Goal: Task Accomplishment & Management: Manage account settings

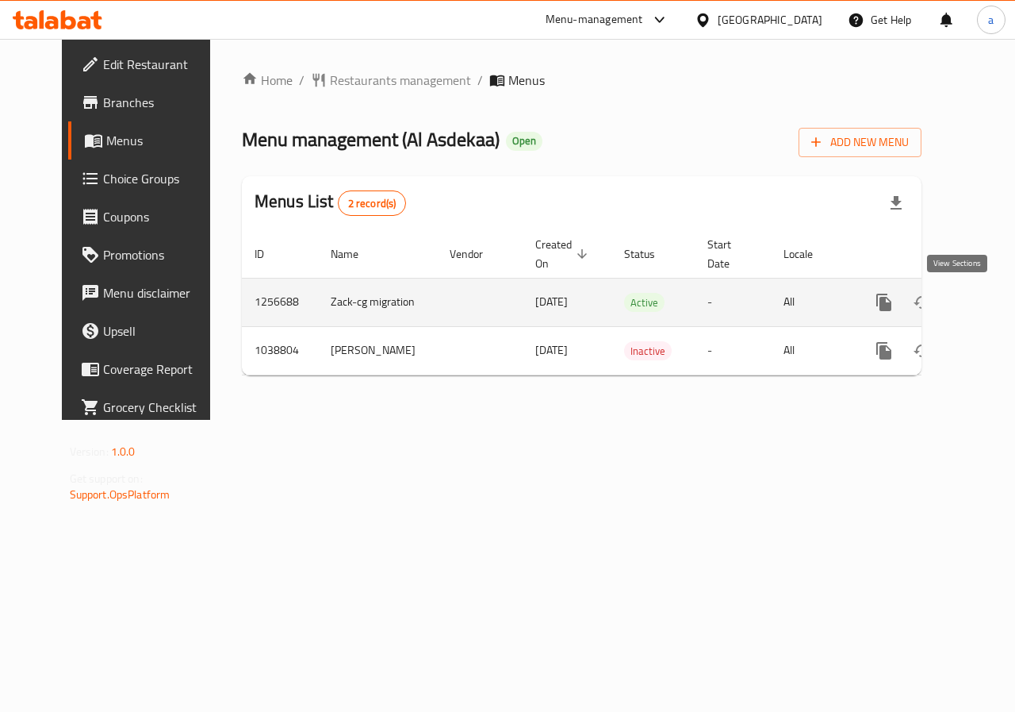
click at [989, 299] on icon "enhanced table" at bounding box center [998, 302] width 19 height 19
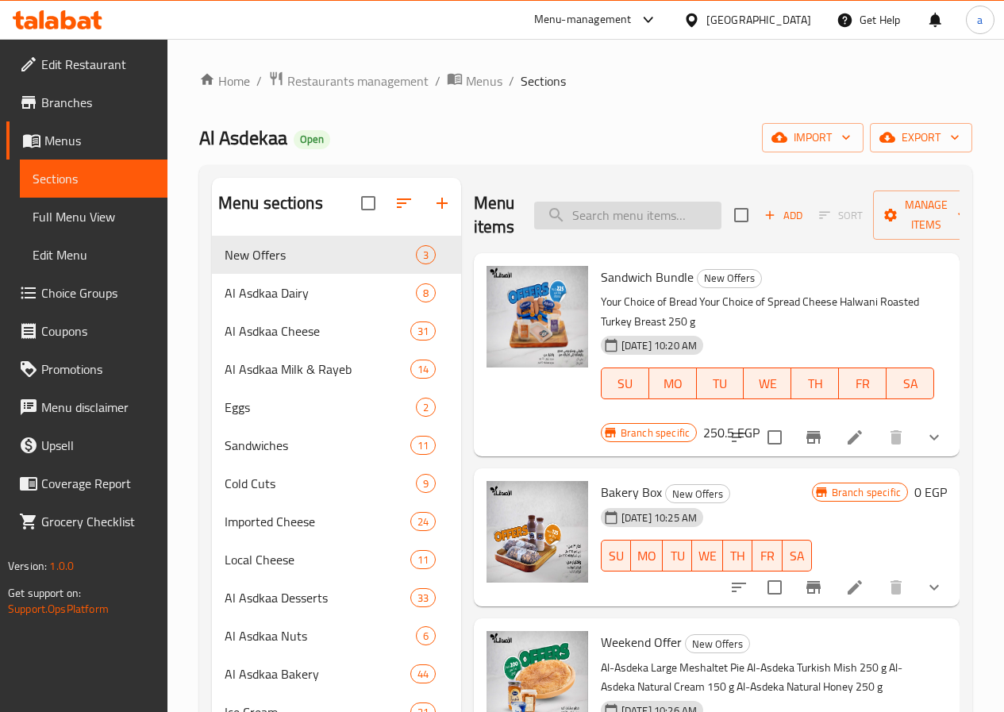
click at [582, 204] on div "Menu items Add Sort Manage items" at bounding box center [717, 215] width 486 height 75
click at [582, 204] on input "search" at bounding box center [627, 216] width 187 height 28
paste input "Bakery Box"
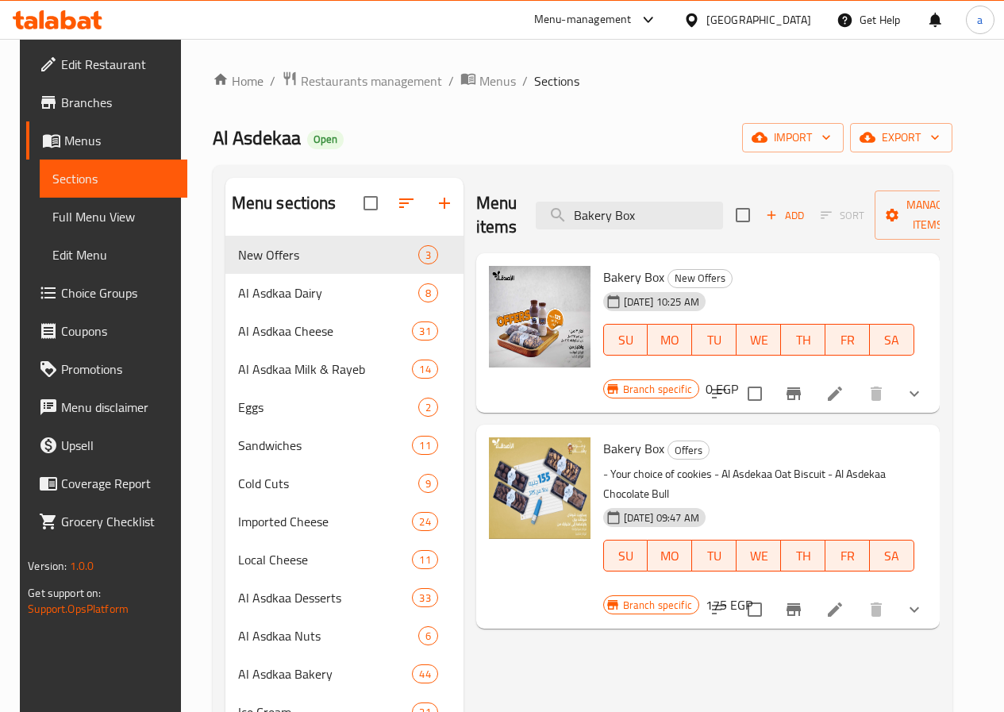
type input "Bakery Box"
click at [844, 384] on icon at bounding box center [834, 393] width 19 height 19
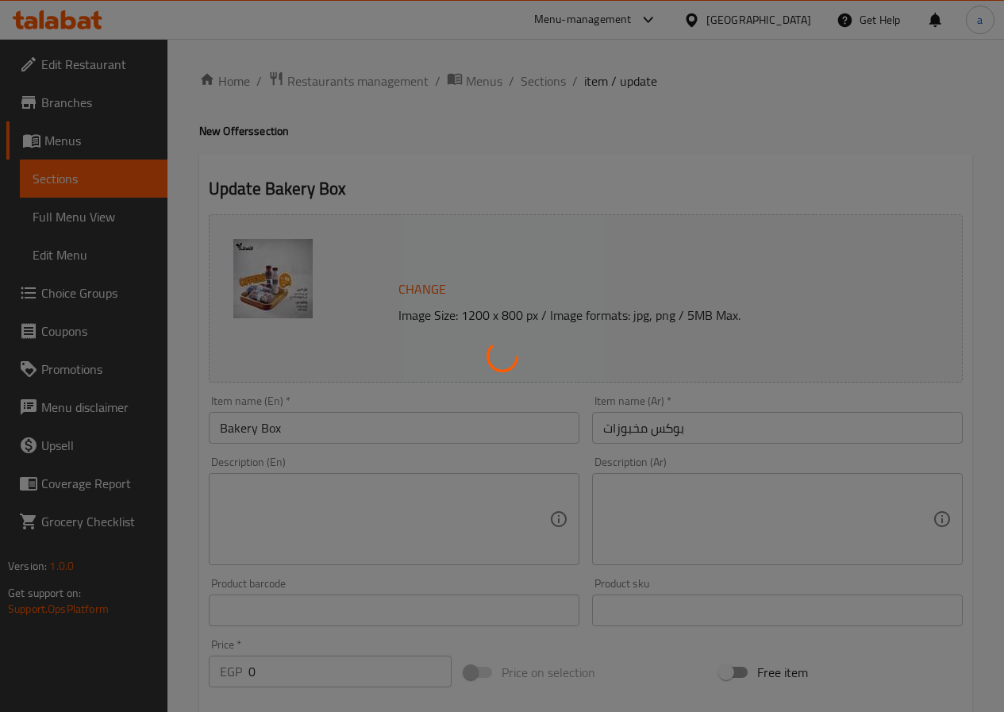
type input "اختيارك من الحليب المنكّه"
type input "1"
type input "اختيارك من الكوكيز"
type input "1"
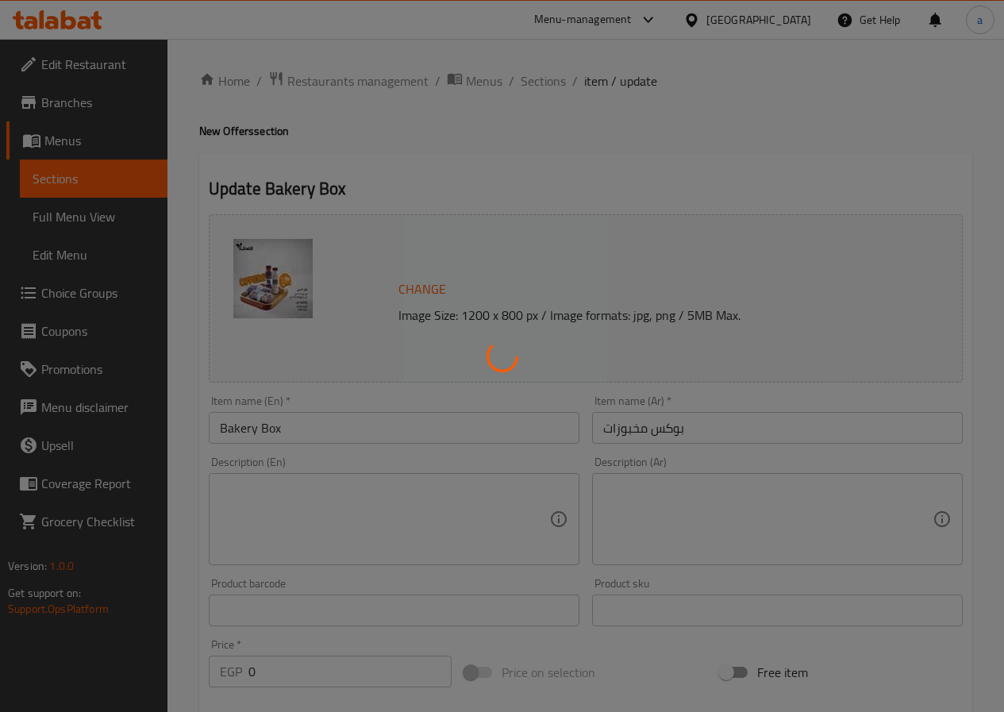
type input "1"
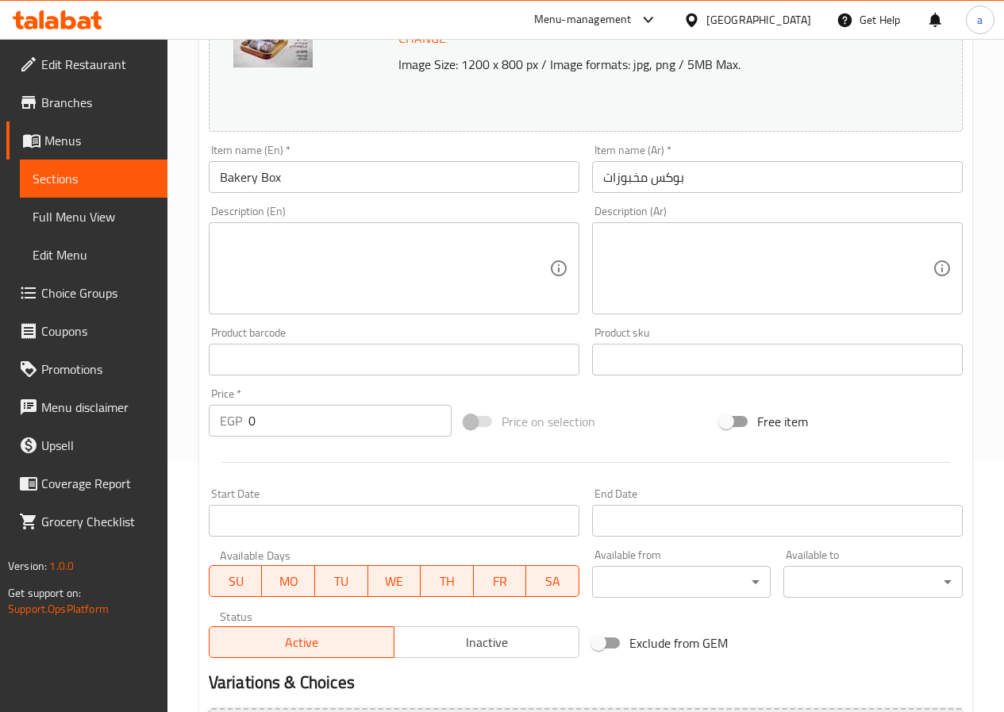
scroll to position [524, 0]
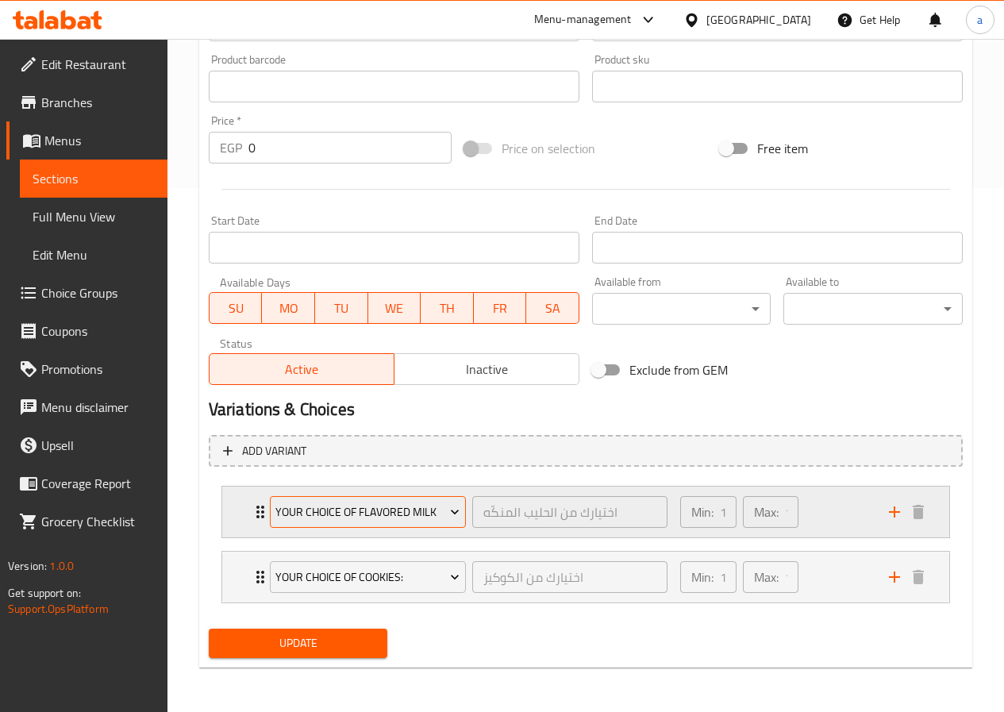
click at [402, 525] on button "Your Choice of Flavored Milk" at bounding box center [368, 512] width 196 height 32
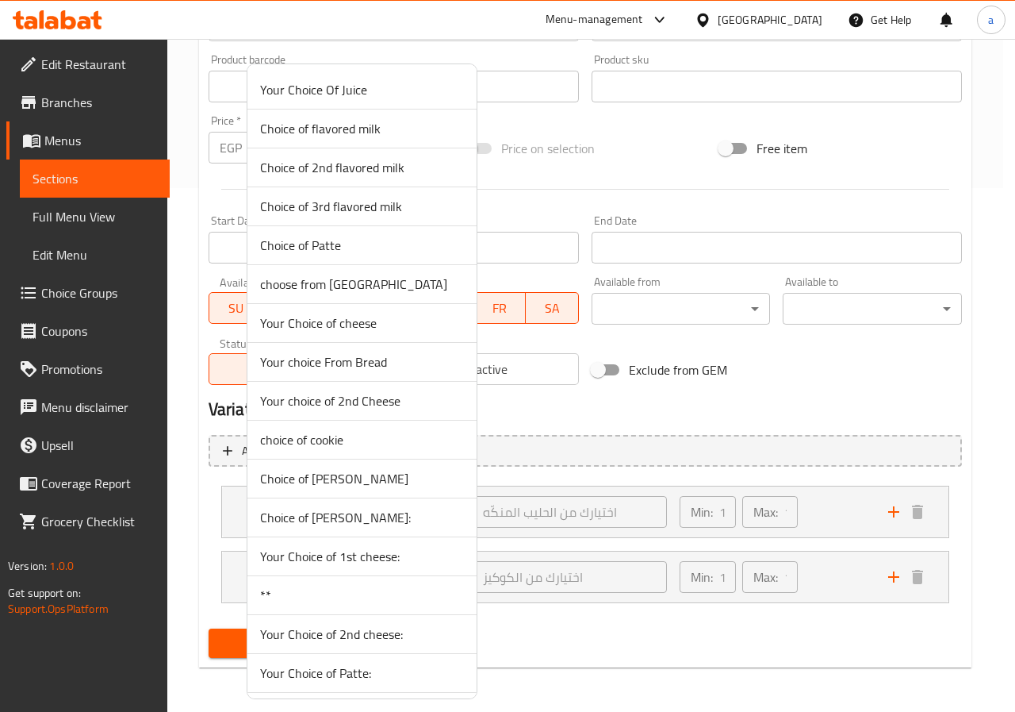
click at [628, 423] on div at bounding box center [507, 356] width 1015 height 712
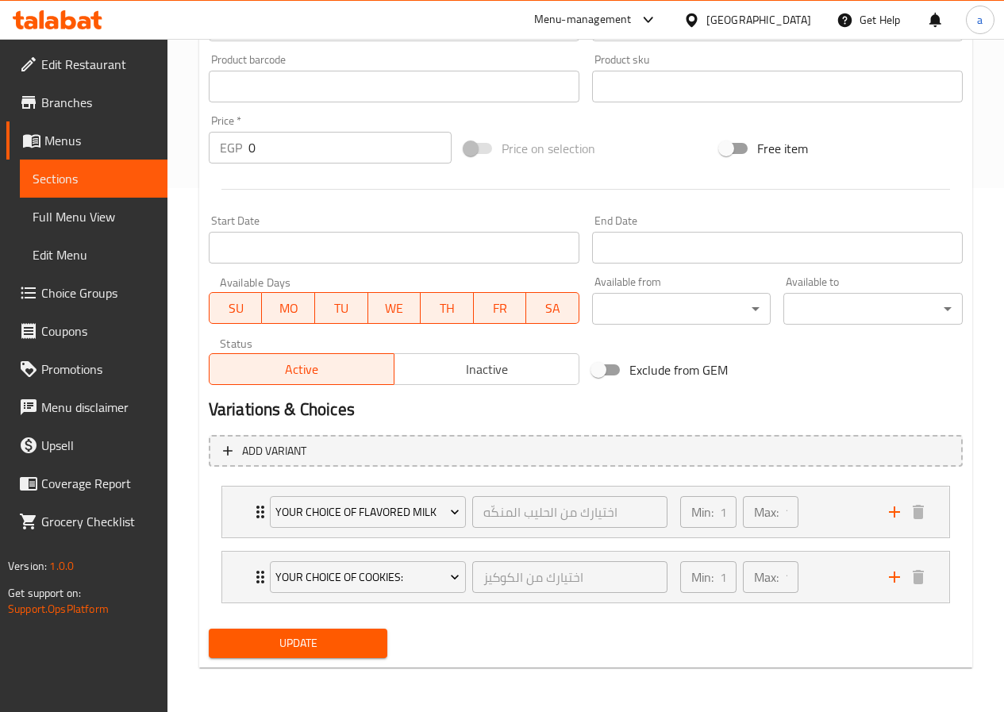
click at [85, 251] on span "Edit Menu" at bounding box center [94, 254] width 122 height 19
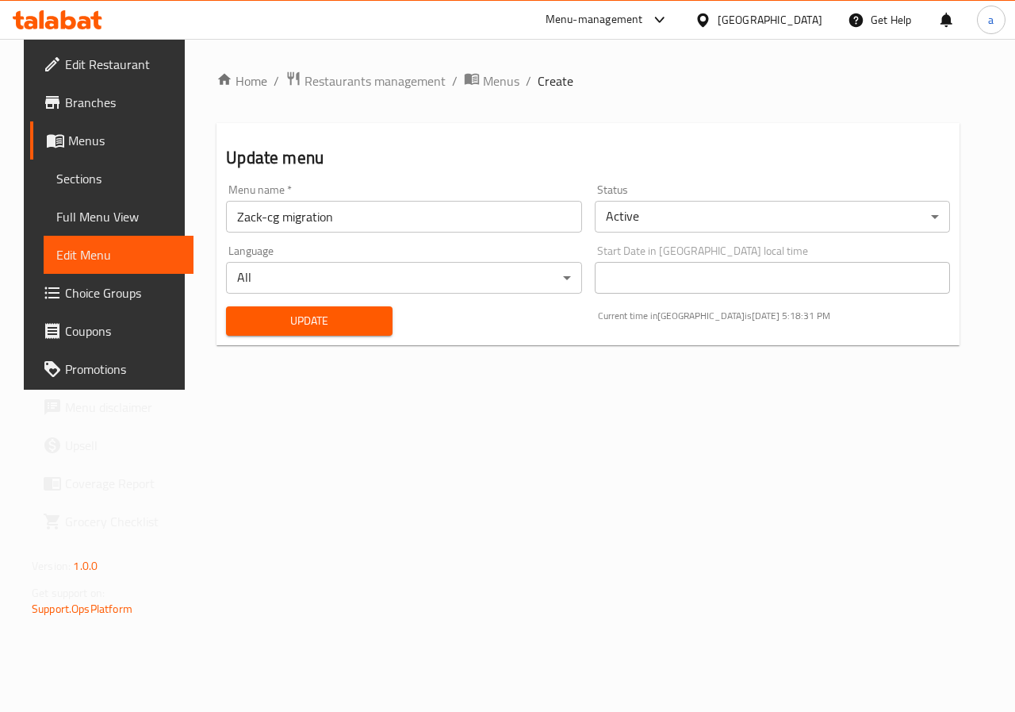
click at [102, 207] on span "Full Menu View" at bounding box center [118, 216] width 125 height 19
click at [98, 287] on span "Choice Groups" at bounding box center [123, 292] width 116 height 19
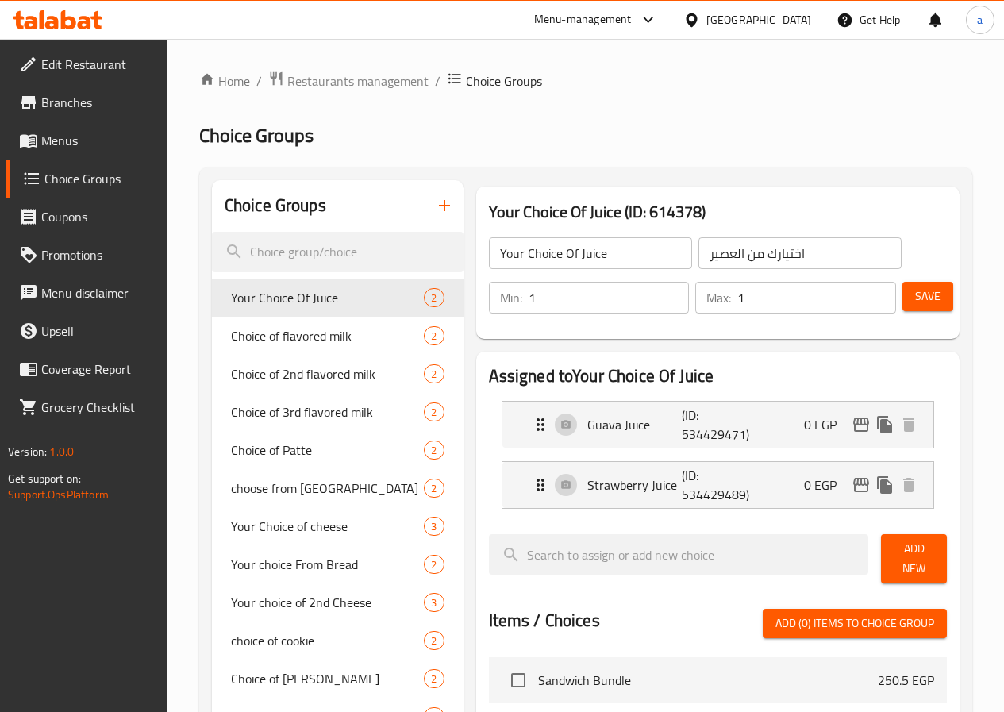
click at [327, 71] on span "Restaurants management" at bounding box center [357, 80] width 141 height 19
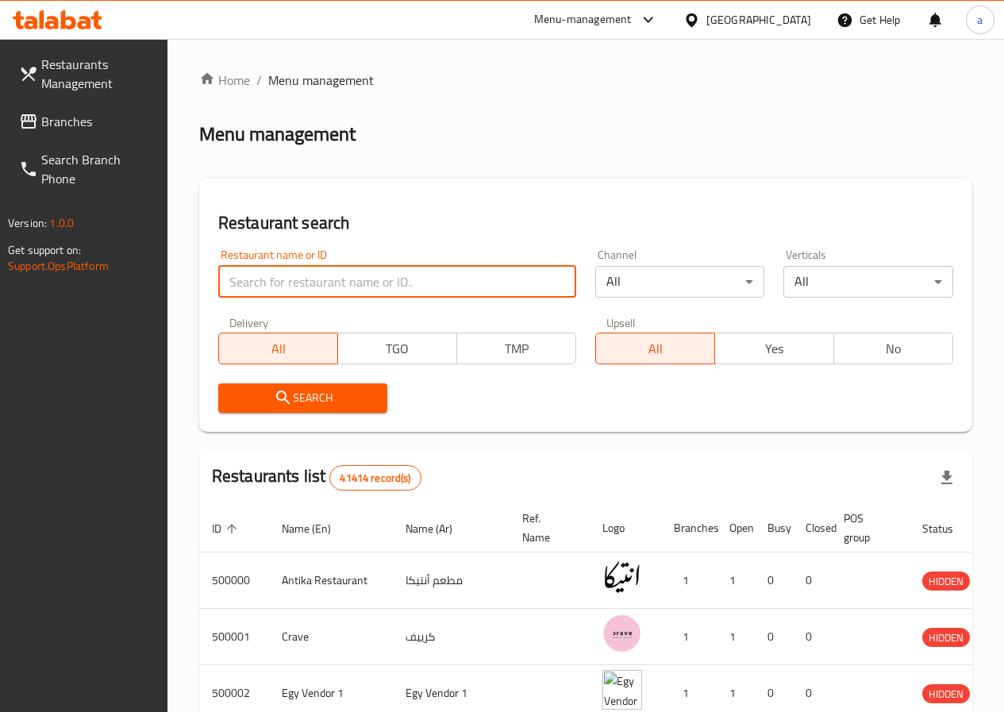
click at [351, 286] on input "search" at bounding box center [397, 282] width 358 height 32
paste input "688423"
type input "688423"
click button "Search" at bounding box center [303, 397] width 170 height 29
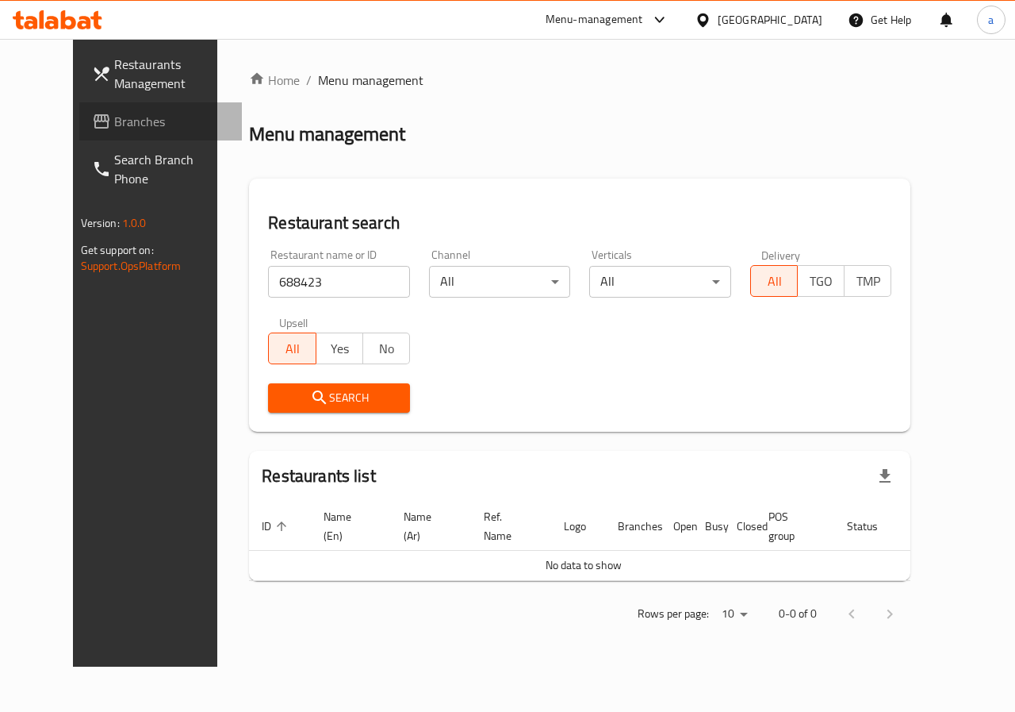
click at [114, 120] on span "Branches" at bounding box center [172, 121] width 116 height 19
